Goal: Navigation & Orientation: Find specific page/section

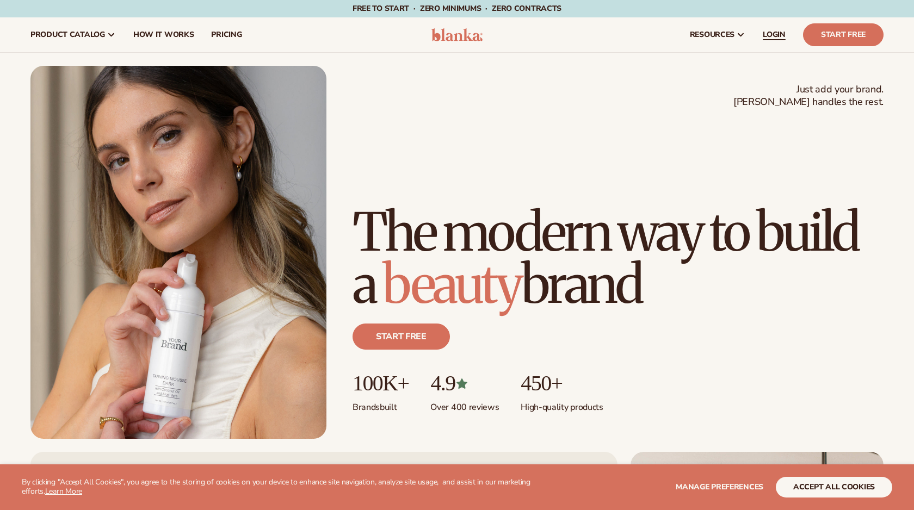
click at [767, 35] on span "LOGIN" at bounding box center [774, 34] width 23 height 9
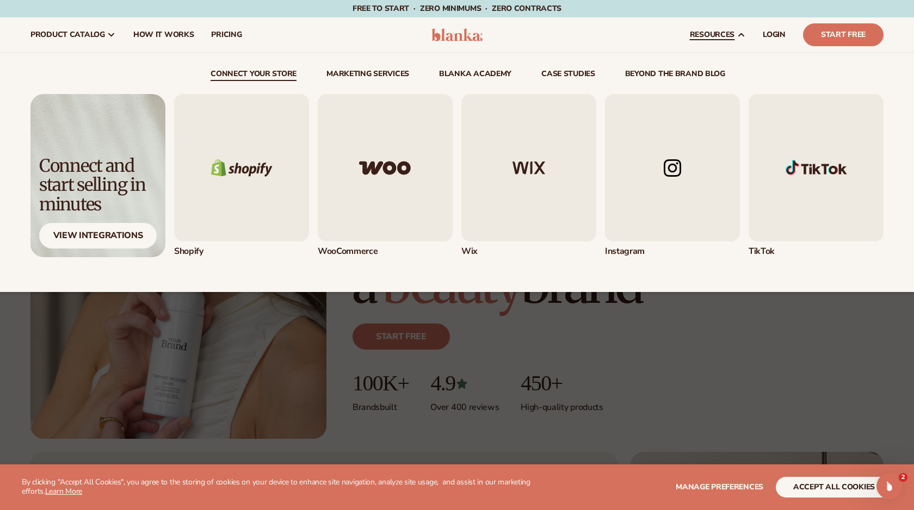
click at [408, 217] on img "2 / 5" at bounding box center [385, 167] width 135 height 147
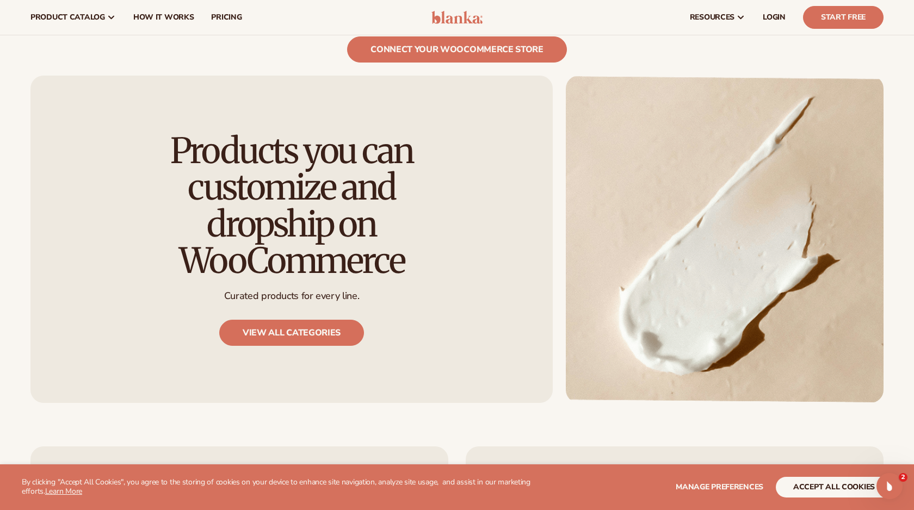
scroll to position [878, 0]
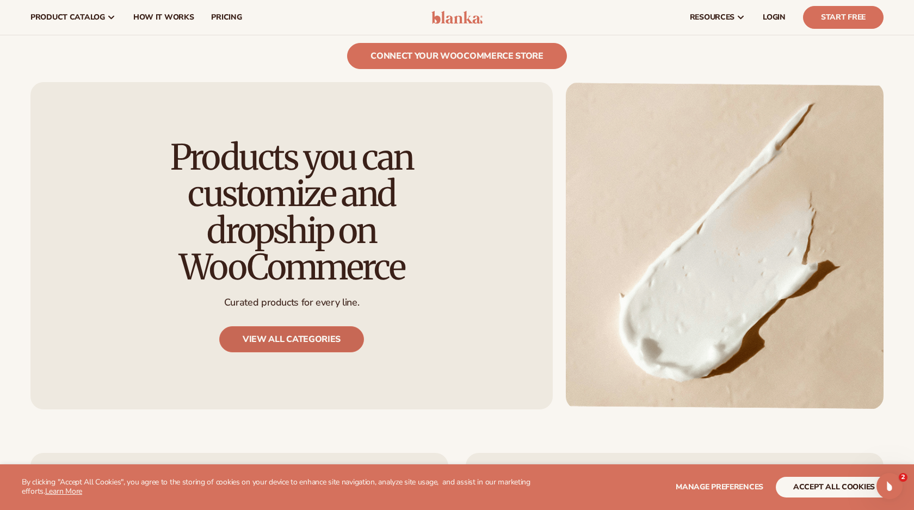
click at [347, 326] on link "View all categories" at bounding box center [291, 339] width 145 height 26
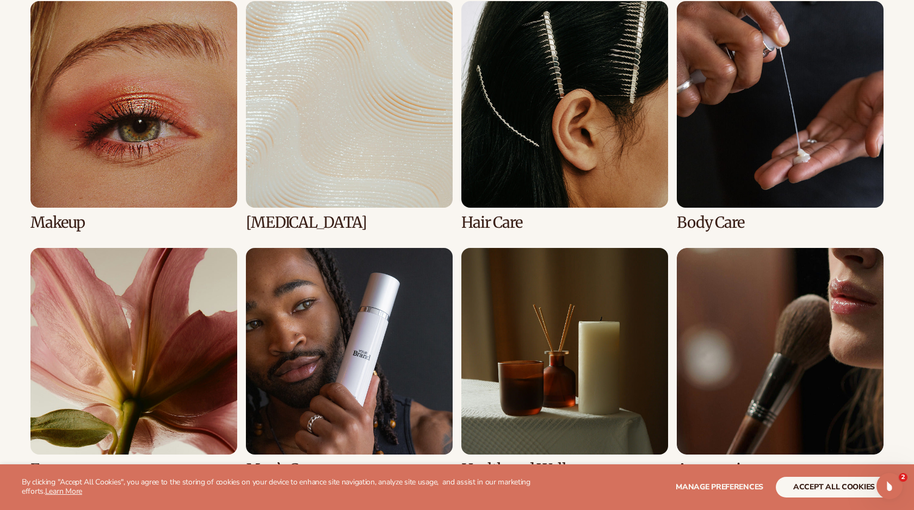
scroll to position [820, 0]
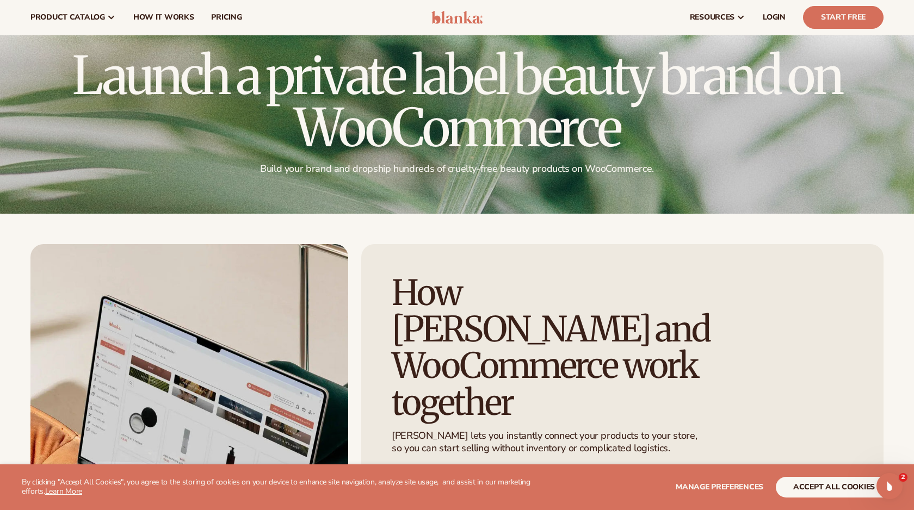
scroll to position [17, 0]
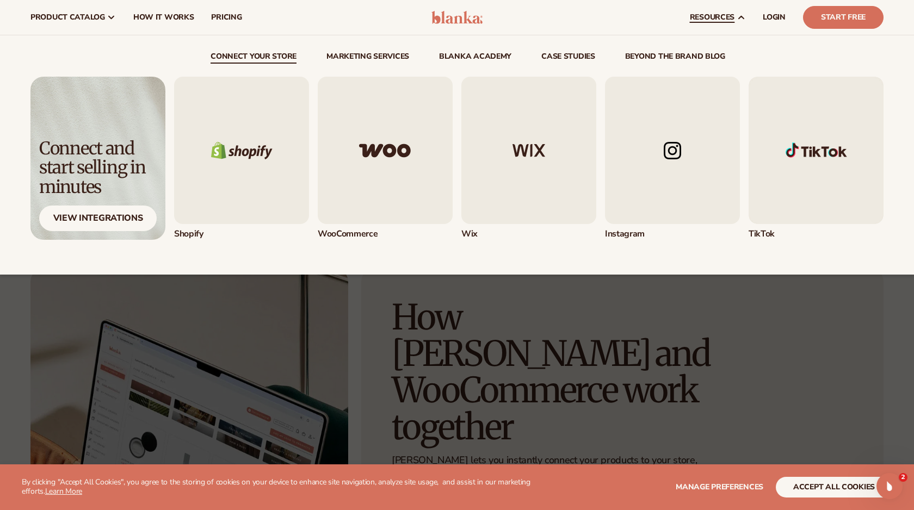
click at [770, 183] on img "5 / 5" at bounding box center [816, 150] width 135 height 147
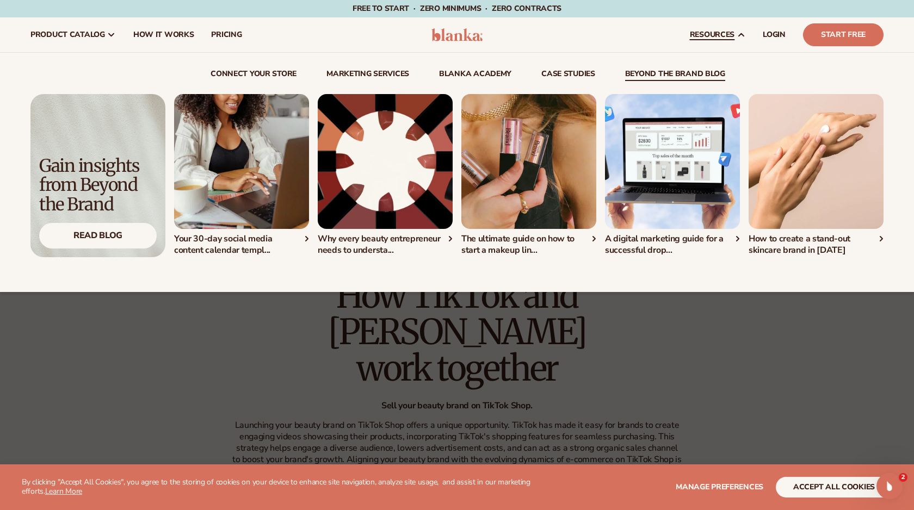
click at [677, 176] on img "4 / 5" at bounding box center [672, 161] width 135 height 135
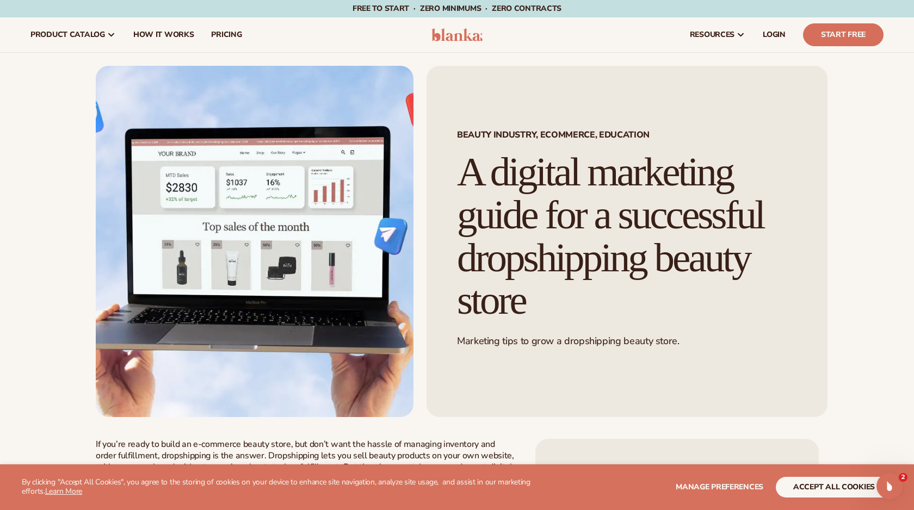
click at [601, 39] on div "resources connect your store" at bounding box center [693, 34] width 399 height 35
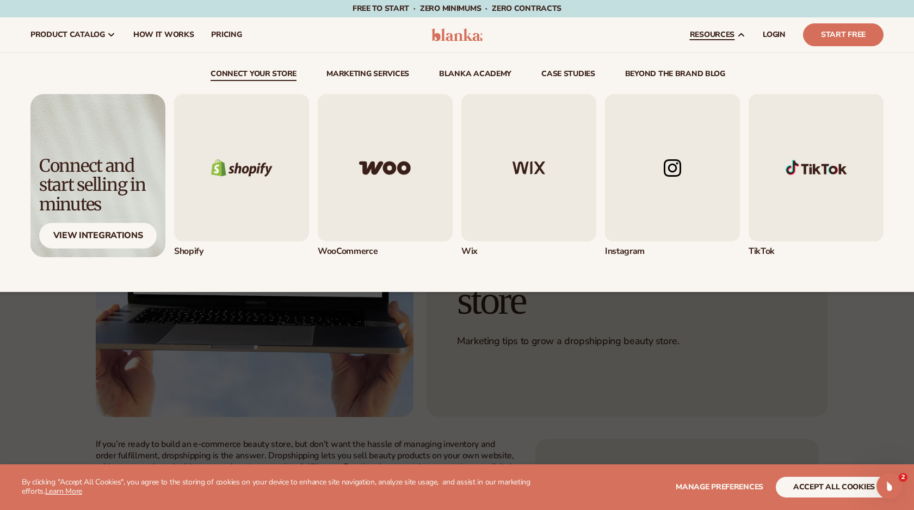
click at [646, 212] on img "4 / 5" at bounding box center [672, 167] width 135 height 147
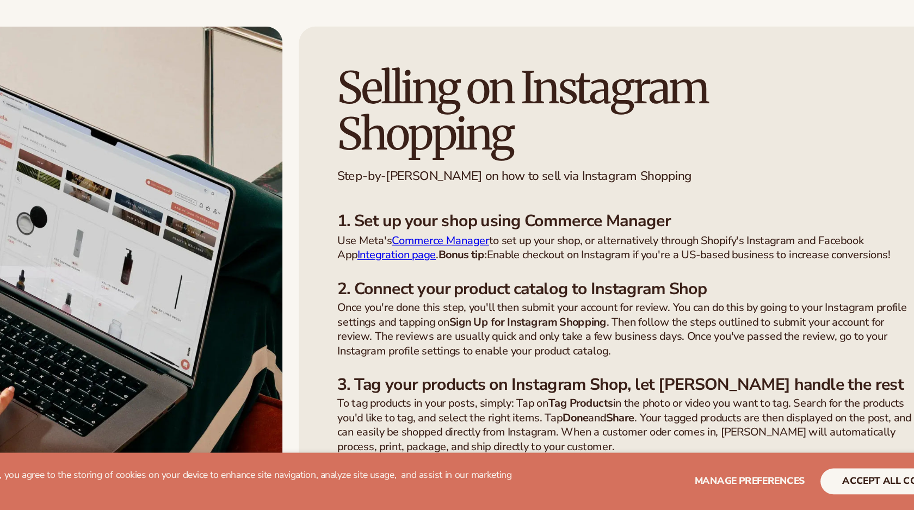
scroll to position [583, 0]
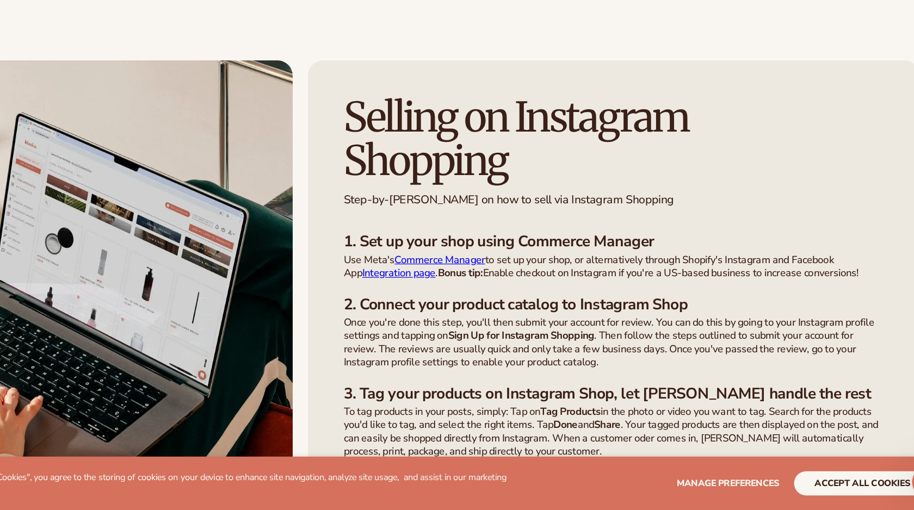
click at [473, 297] on link "Commerce Manager" at bounding box center [473, 297] width 77 height 12
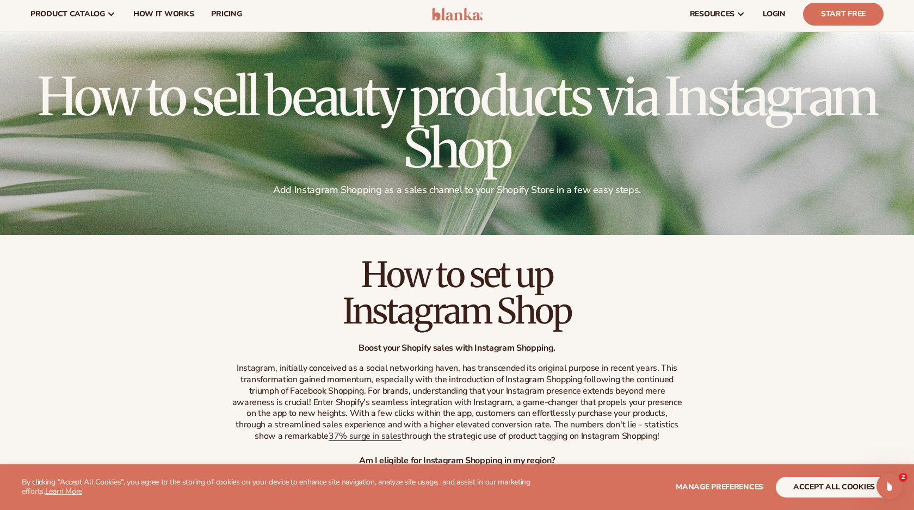
scroll to position [0, 0]
